Goal: Task Accomplishment & Management: Use online tool/utility

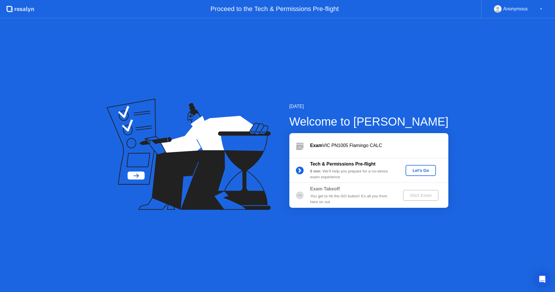
click at [422, 177] on div "Tech & Permissions Pre-flight 5 min : We’ll help you prepare for a no-stress ex…" at bounding box center [368, 170] width 159 height 25
click at [420, 168] on div "Let's Go" at bounding box center [421, 170] width 26 height 5
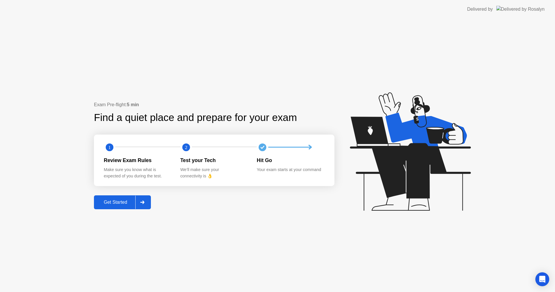
click at [141, 199] on div at bounding box center [142, 201] width 14 height 13
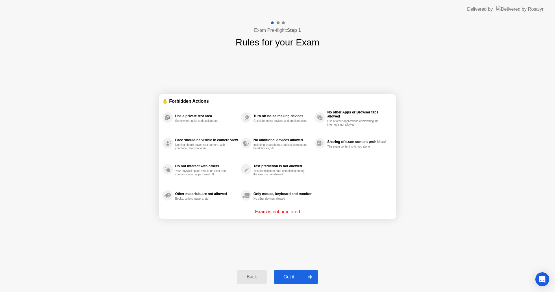
click at [293, 278] on div "Got it" at bounding box center [288, 276] width 27 height 5
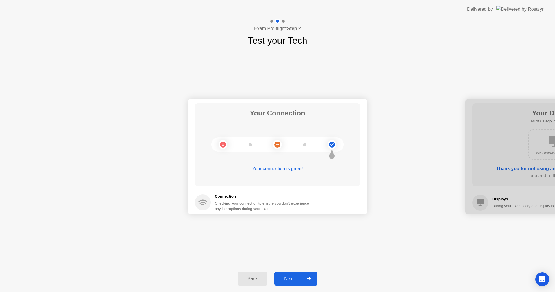
click at [295, 278] on div "Next" at bounding box center [289, 278] width 26 height 5
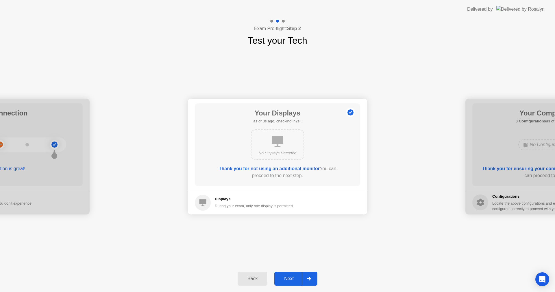
click at [295, 278] on div "Next" at bounding box center [289, 278] width 26 height 5
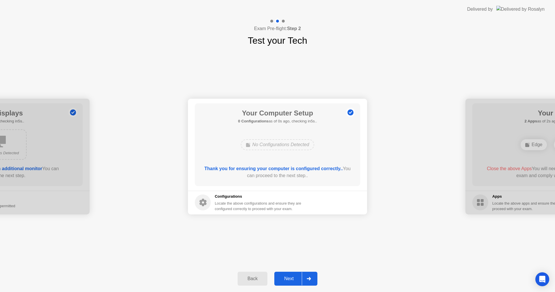
click at [295, 278] on div "Next" at bounding box center [289, 278] width 26 height 5
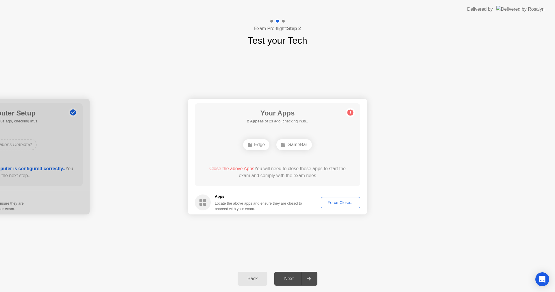
click at [336, 198] on button "Force Close..." at bounding box center [340, 202] width 39 height 11
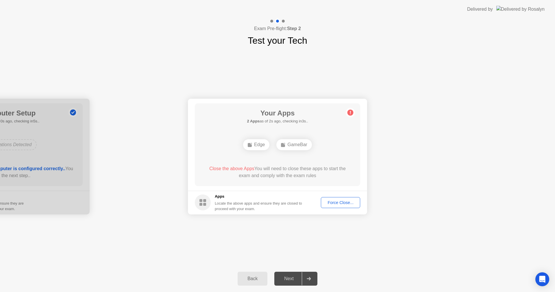
click at [332, 207] on button "Force Close..." at bounding box center [340, 202] width 39 height 11
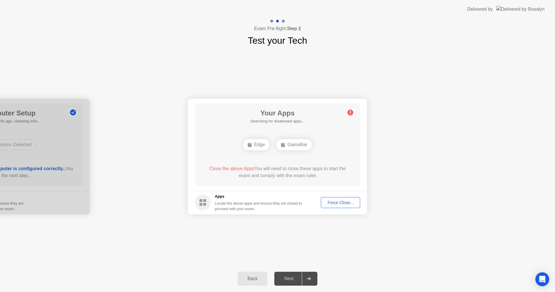
click at [330, 199] on button "Force Close..." at bounding box center [340, 202] width 39 height 11
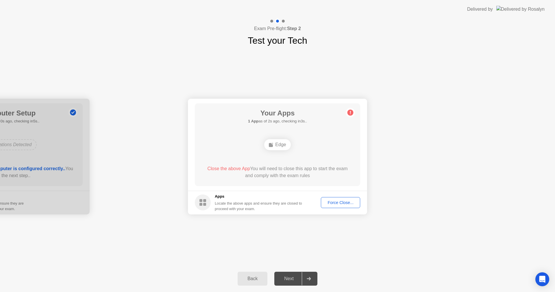
click at [330, 206] on button "Force Close..." at bounding box center [340, 202] width 39 height 11
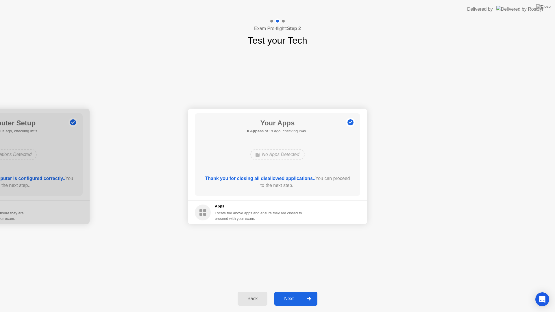
click at [283, 291] on div "Next" at bounding box center [289, 298] width 26 height 5
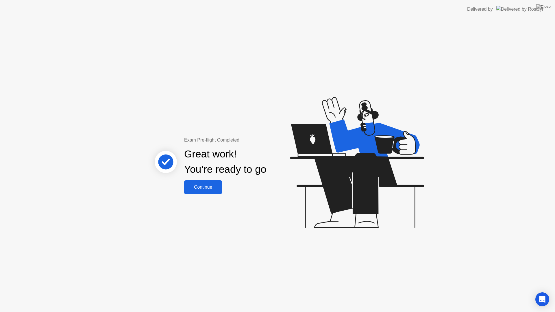
click at [211, 189] on div "Continue" at bounding box center [203, 187] width 34 height 5
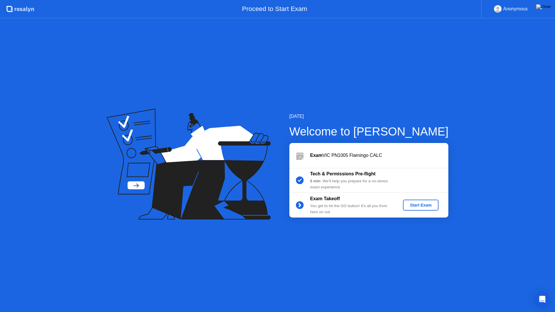
click at [413, 201] on button "Start Exam" at bounding box center [421, 205] width 36 height 11
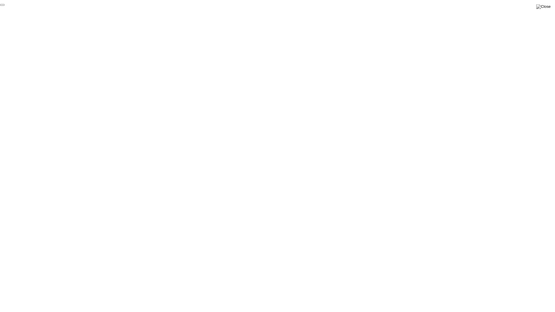
click div "End Proctoring Session"
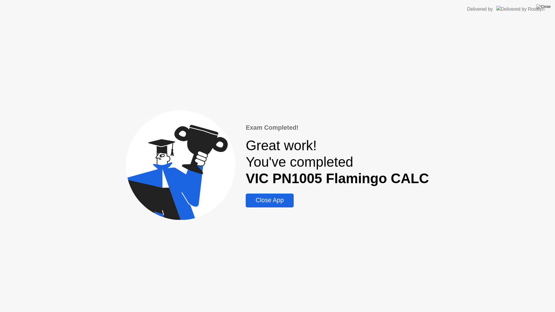
click at [262, 207] on div "Exam Completed! Great work! You've completed VIC PN1005 Flamingo CALC Close App" at bounding box center [277, 165] width 555 height 294
click at [265, 200] on div "Close App" at bounding box center [269, 200] width 44 height 7
